Goal: Information Seeking & Learning: Understand process/instructions

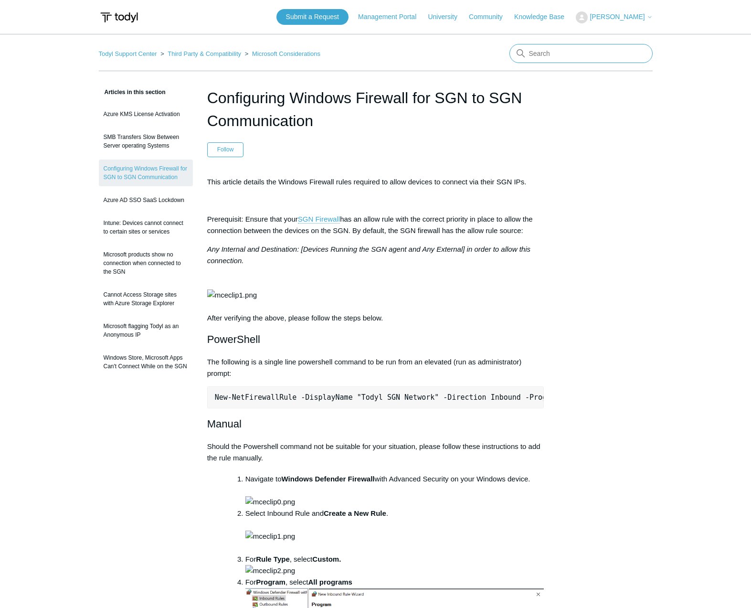
click at [532, 48] on input "Search" at bounding box center [581, 53] width 143 height 19
type input "dns ad"
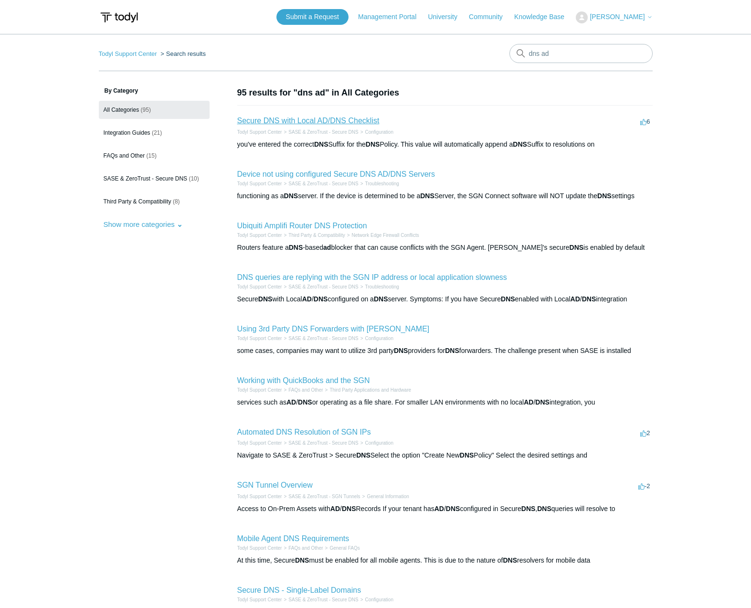
click at [329, 124] on link "Secure DNS with Local AD/DNS Checklist" at bounding box center [308, 121] width 142 height 8
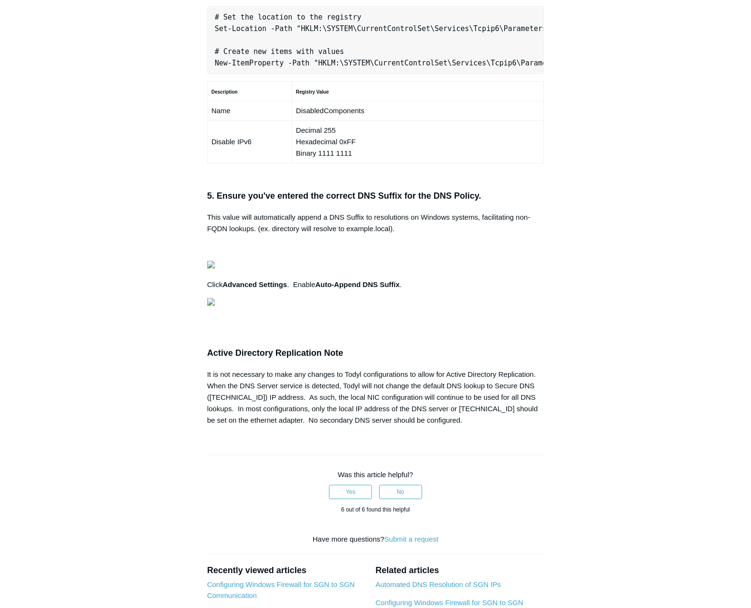
scroll to position [669, 0]
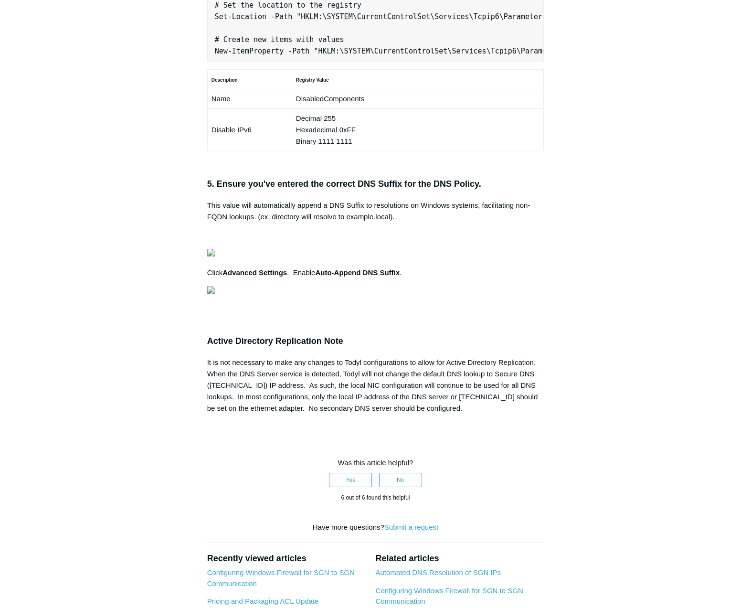
drag, startPoint x: 420, startPoint y: 276, endPoint x: 437, endPoint y: 276, distance: 17.7
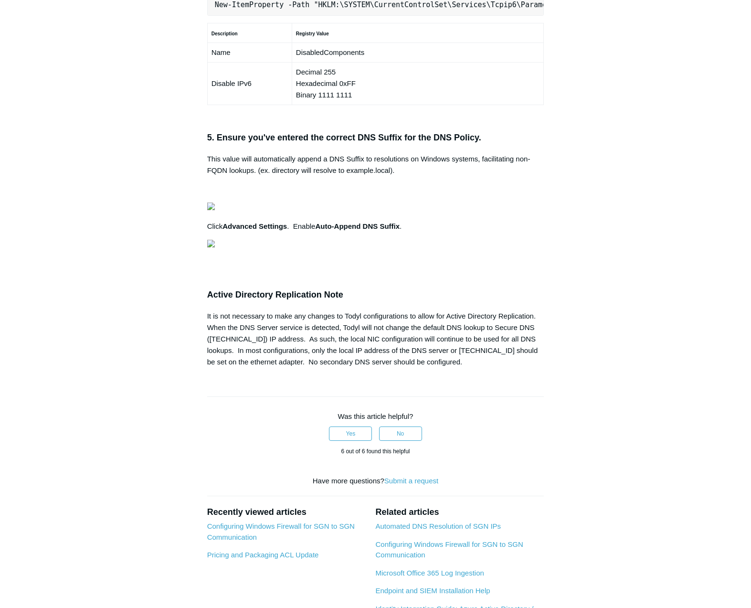
scroll to position [716, 0]
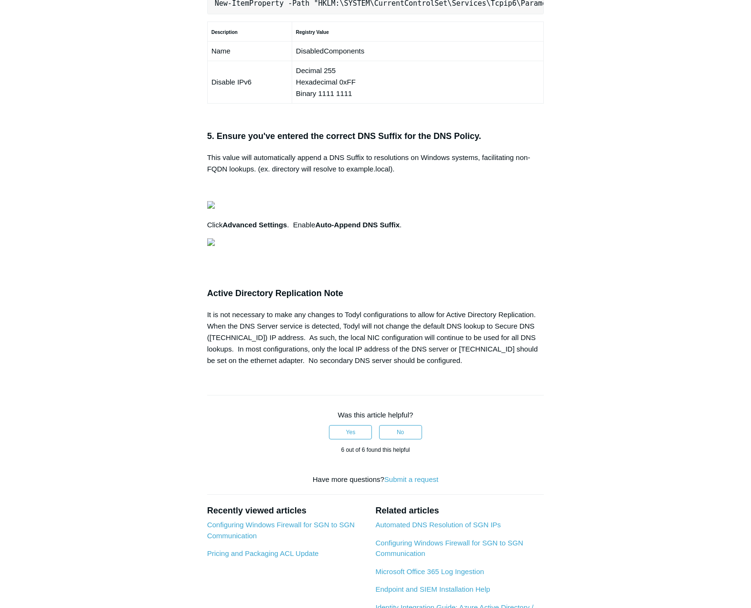
drag, startPoint x: 231, startPoint y: 282, endPoint x: 518, endPoint y: 286, distance: 287.5
copy code "HKEY_LOCAL_MACHINE\SYSTEM\CurrentControlSet\Services\Tcpip6\Parameters\"
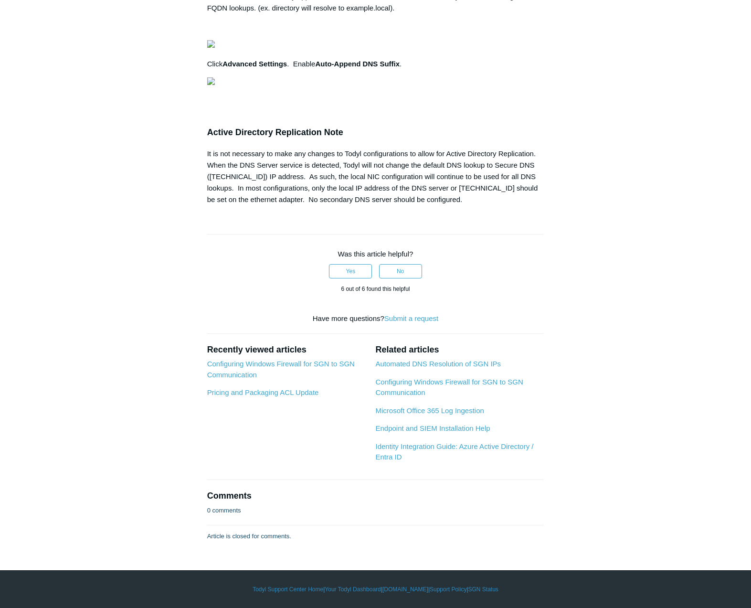
scroll to position [1194, 0]
click at [215, 85] on img at bounding box center [211, 81] width 8 height 8
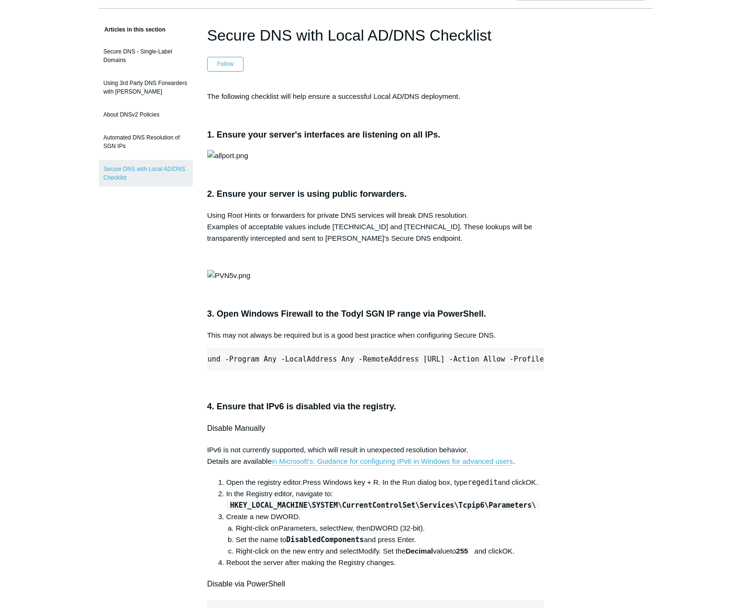
scroll to position [48, 0]
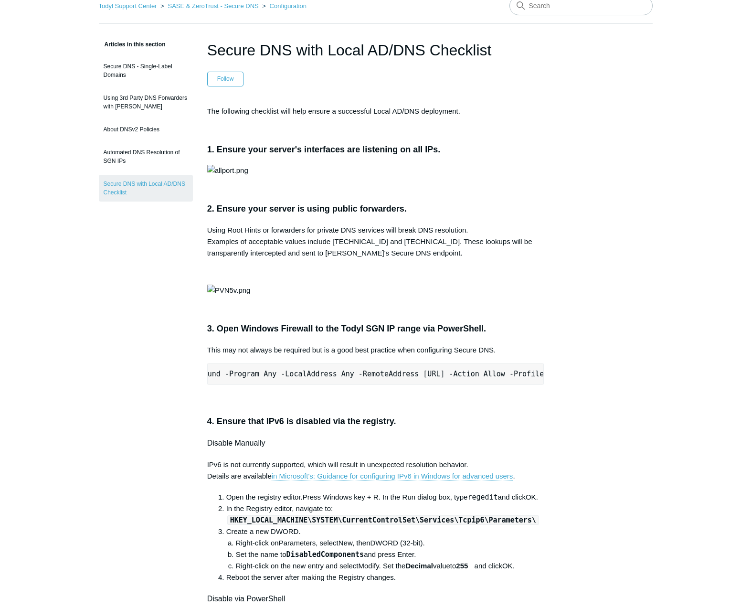
click at [322, 399] on div "The following checklist will help ensure a successful Local AD/DNS deployment. …" at bounding box center [375, 570] width 337 height 929
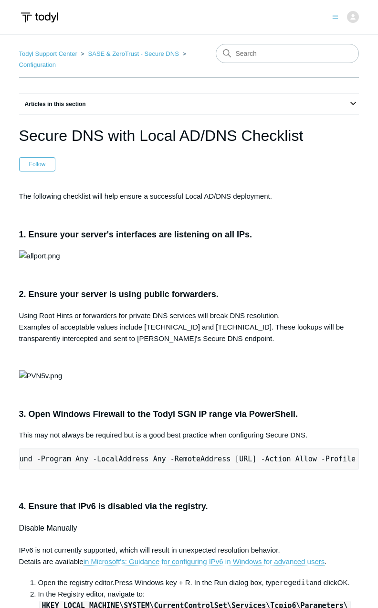
scroll to position [0, 297]
